Goal: Information Seeking & Learning: Check status

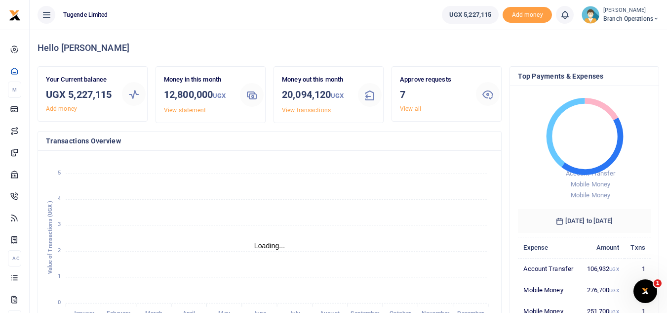
scroll to position [8, 8]
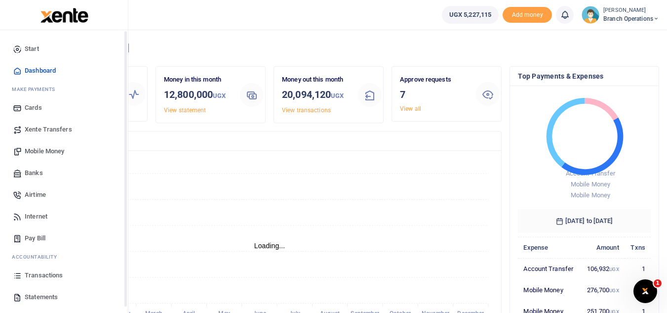
click at [43, 277] on span "Transactions" at bounding box center [44, 275] width 38 height 10
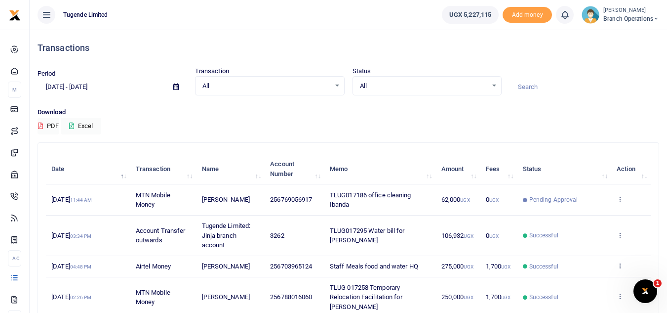
click at [532, 81] on input at bounding box center [585, 87] width 150 height 17
paste input "TLUG-017258"
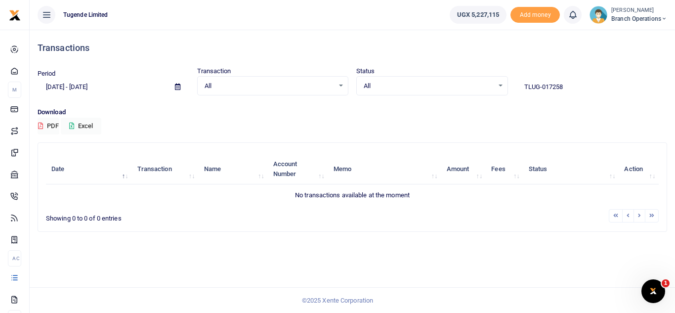
type input "TLUG-017258"
click at [656, 19] on span "Branch Operations" at bounding box center [639, 18] width 56 height 9
click at [639, 37] on link "Switch accounts" at bounding box center [629, 36] width 78 height 14
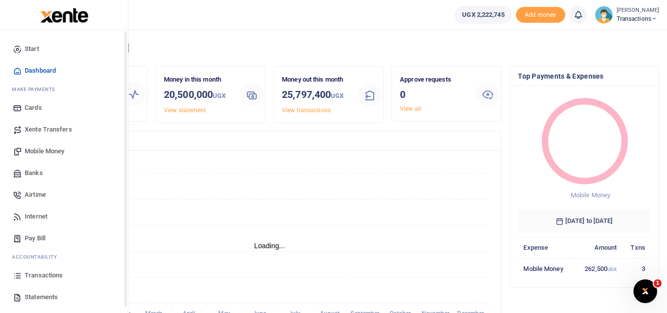
scroll to position [8, 8]
click at [42, 275] on span "Transactions" at bounding box center [44, 275] width 38 height 10
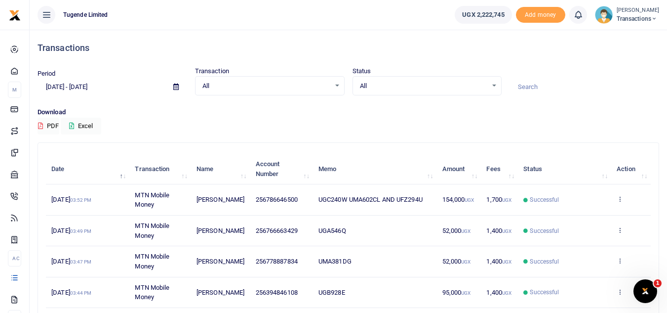
click at [533, 88] on input at bounding box center [585, 87] width 150 height 17
paste input "TLUG-017258"
click at [533, 88] on input "TLUG-017258" at bounding box center [585, 87] width 150 height 17
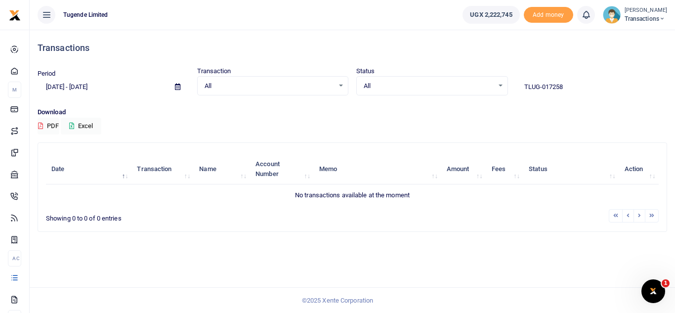
type input "TLUG-017258"
click at [658, 20] on span "Transactions" at bounding box center [645, 18] width 42 height 9
click at [621, 37] on link "Switch accounts" at bounding box center [627, 36] width 78 height 14
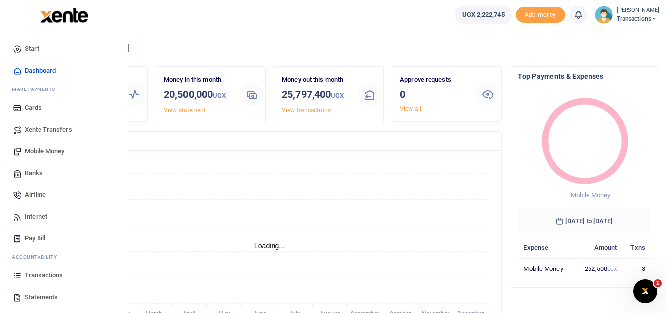
scroll to position [8, 8]
click at [37, 276] on span "Transactions" at bounding box center [44, 275] width 38 height 10
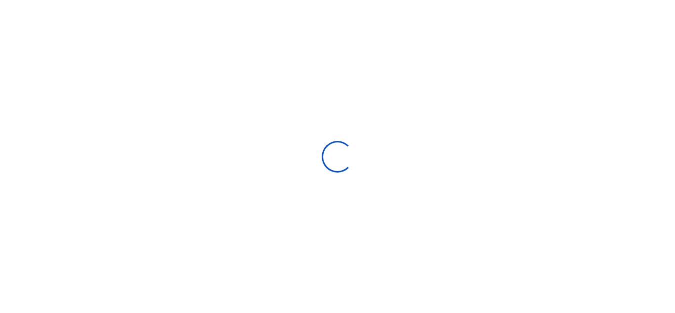
select select
type input "09/16/2025 - 10/15/2025"
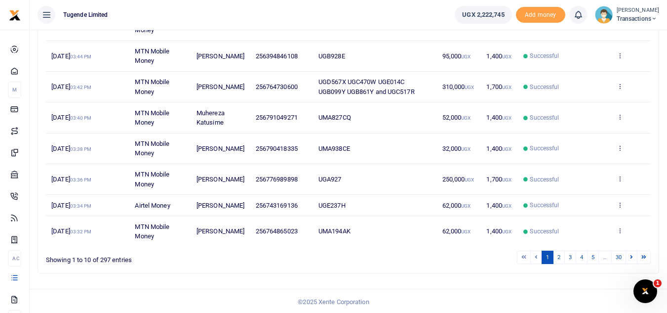
scroll to position [247, 0]
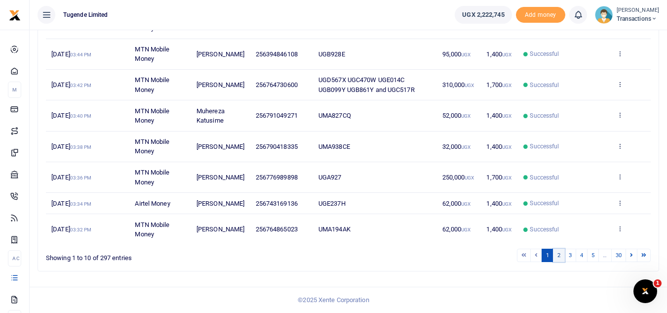
click at [560, 252] on link "2" at bounding box center [559, 254] width 12 height 13
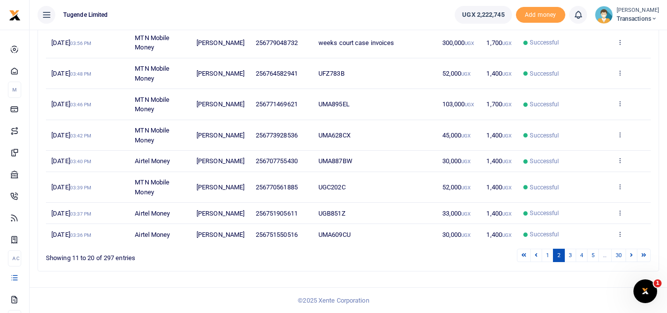
scroll to position [228, 0]
click at [569, 256] on link "3" at bounding box center [571, 254] width 12 height 13
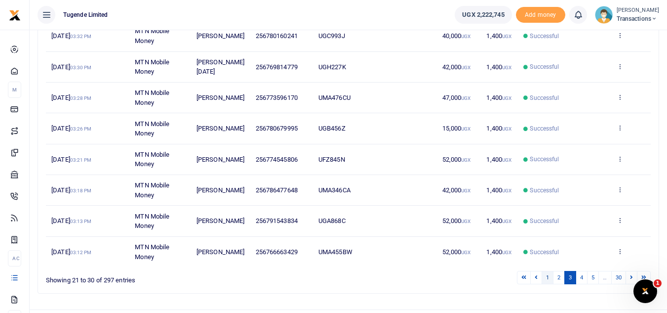
scroll to position [206, 0]
click at [582, 279] on link "4" at bounding box center [582, 276] width 12 height 13
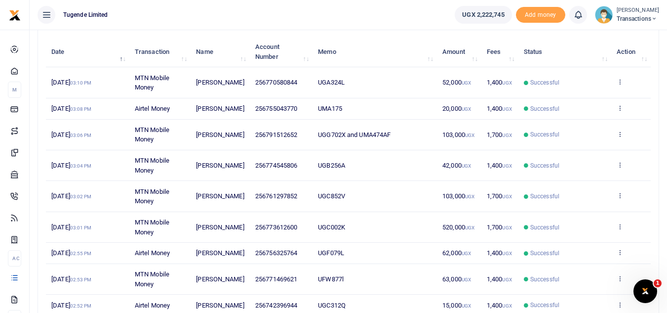
scroll to position [115, 0]
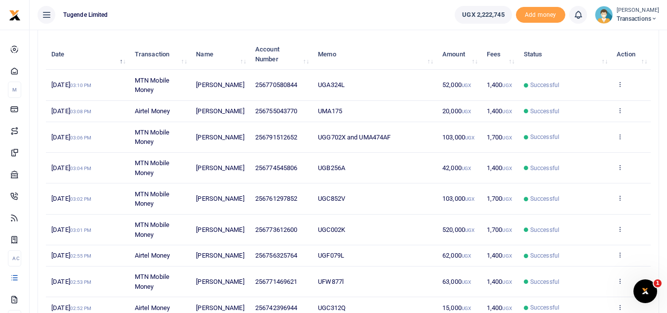
click at [646, 16] on span "Transactions" at bounding box center [638, 18] width 42 height 9
click at [604, 37] on link "Switch accounts" at bounding box center [620, 36] width 78 height 14
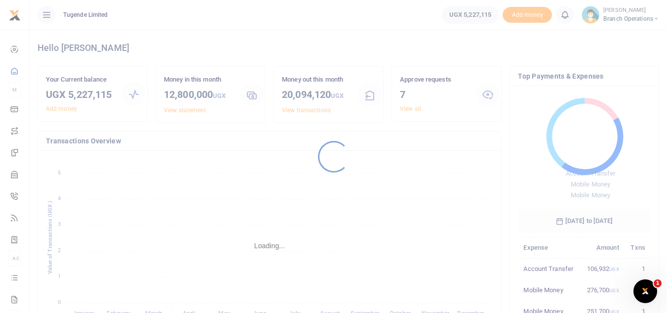
scroll to position [8, 8]
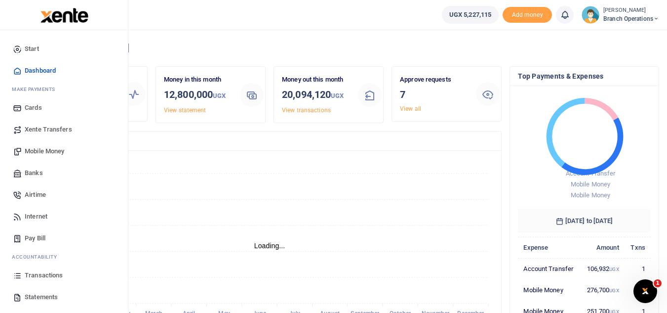
click at [52, 279] on span "Transactions" at bounding box center [44, 275] width 38 height 10
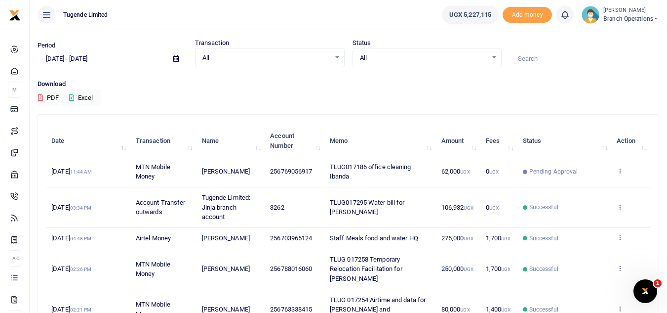
scroll to position [30, 0]
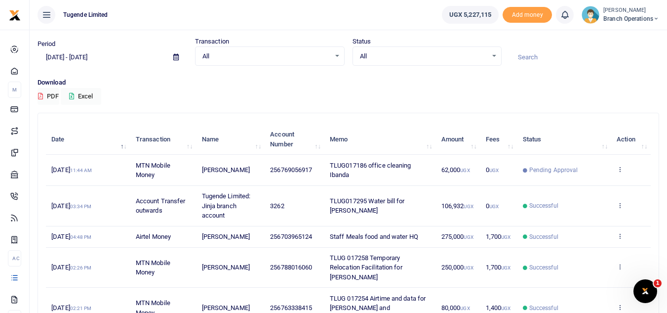
click at [624, 263] on td "View details Send again" at bounding box center [631, 267] width 40 height 40
click at [622, 263] on icon at bounding box center [620, 266] width 6 height 7
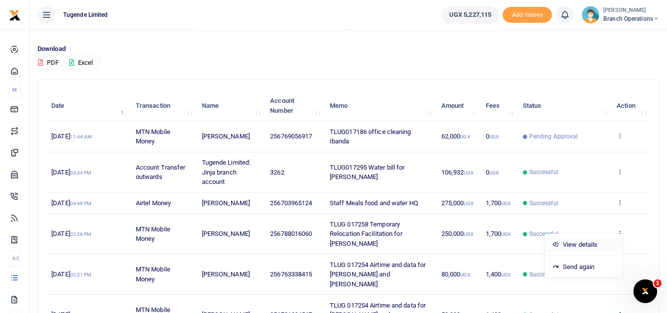
scroll to position [64, 0]
click at [577, 243] on link "View details" at bounding box center [584, 244] width 78 height 14
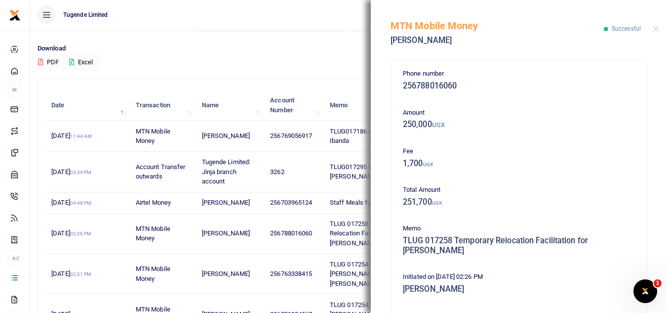
scroll to position [212, 0]
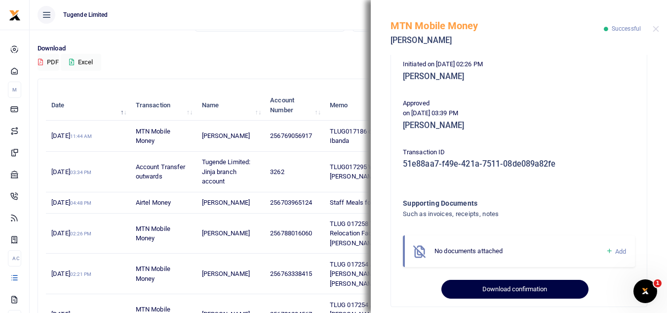
click at [513, 282] on button "Download confirmation" at bounding box center [515, 289] width 147 height 19
click at [502, 284] on button "Download confirmation" at bounding box center [515, 289] width 147 height 19
